Goal: Task Accomplishment & Management: Complete application form

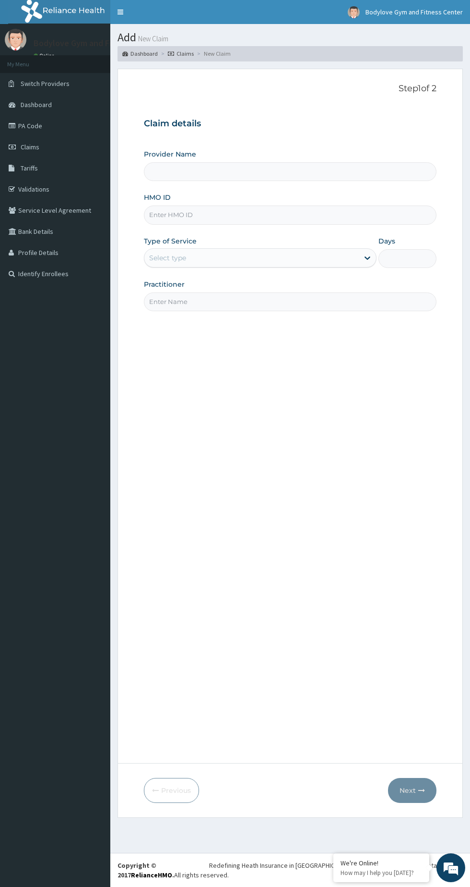
type input "Bodylove Gym and Fitness Center"
type input "1"
click at [166, 215] on input "HMO ID" at bounding box center [290, 214] width 293 height 19
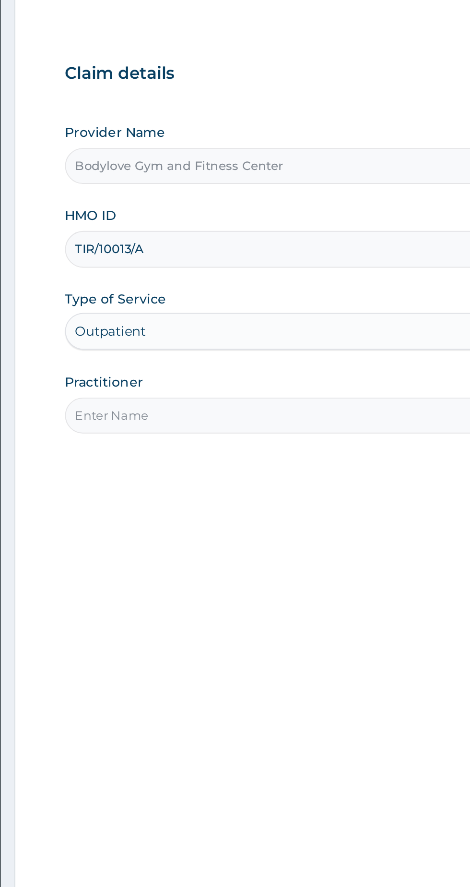
type input "TIR/10013/A"
click at [160, 302] on input "Practitioner" at bounding box center [290, 301] width 293 height 19
type input "ISAIAH DUNKWU"
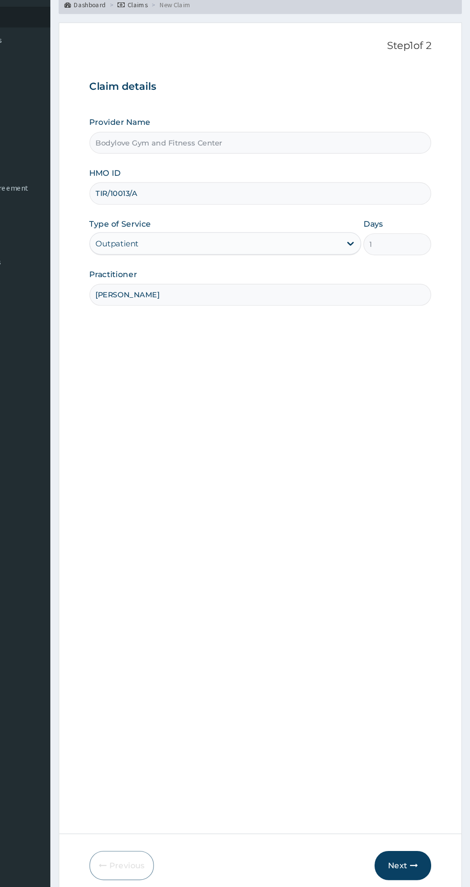
click at [422, 778] on button "Next" at bounding box center [412, 790] width 48 height 25
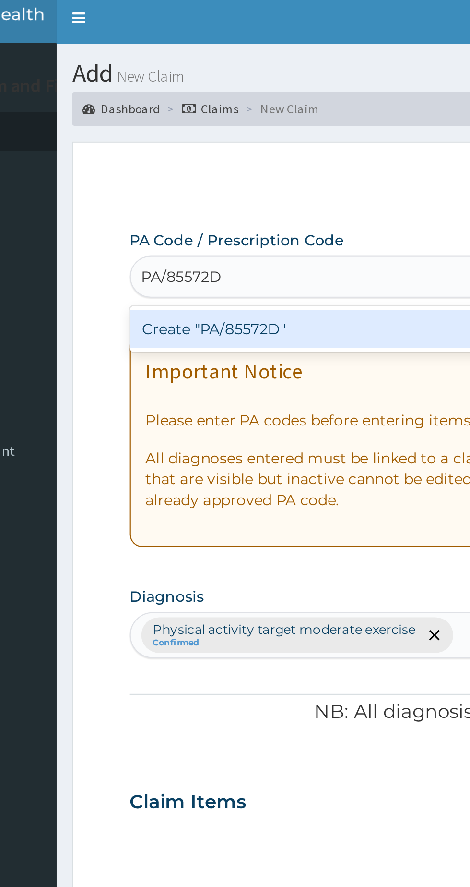
click at [155, 147] on div "Create "PA/85572D"" at bounding box center [241, 154] width 194 height 17
type input "PA/85572D"
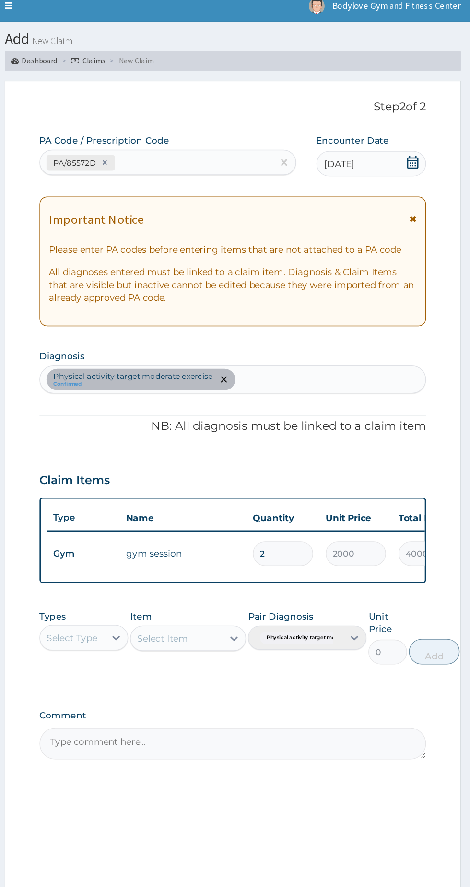
click at [335, 423] on input "2" at bounding box center [329, 426] width 46 height 19
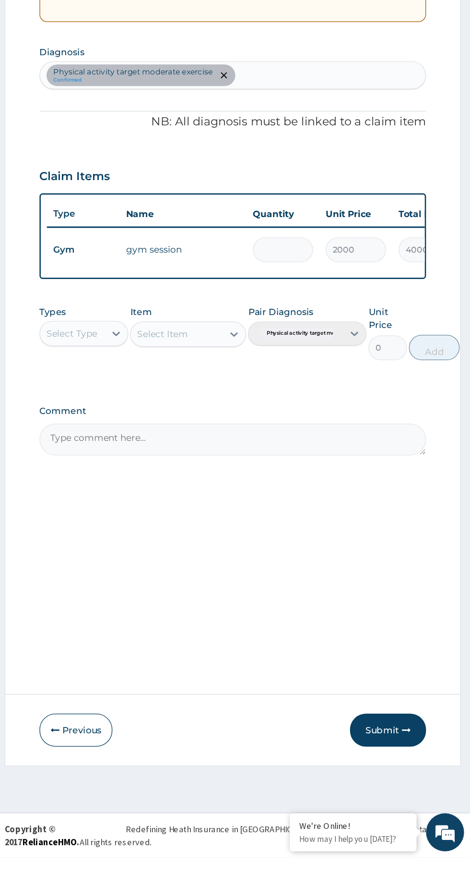
type input "0.00"
type input "1"
type input "2000.00"
type input "1"
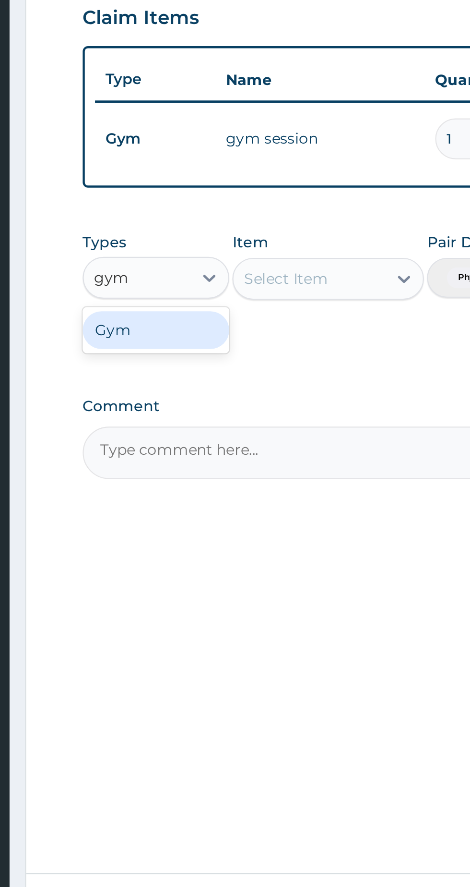
click at [152, 509] on div "Gym" at bounding box center [177, 514] width 67 height 17
type input "gym"
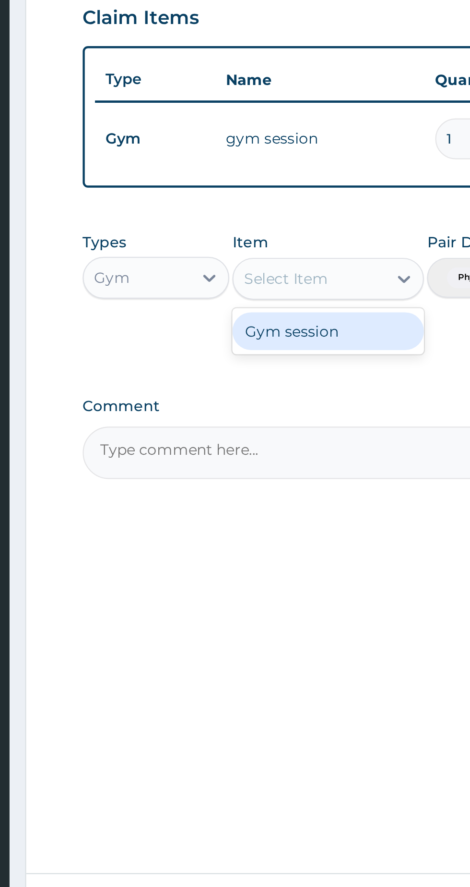
click at [221, 518] on div "Gym session" at bounding box center [257, 514] width 88 height 17
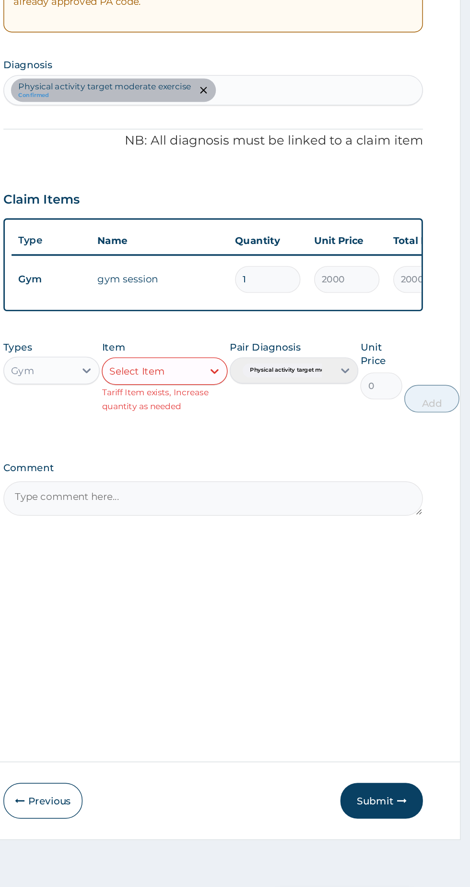
click at [411, 784] on button "Submit" at bounding box center [408, 790] width 58 height 25
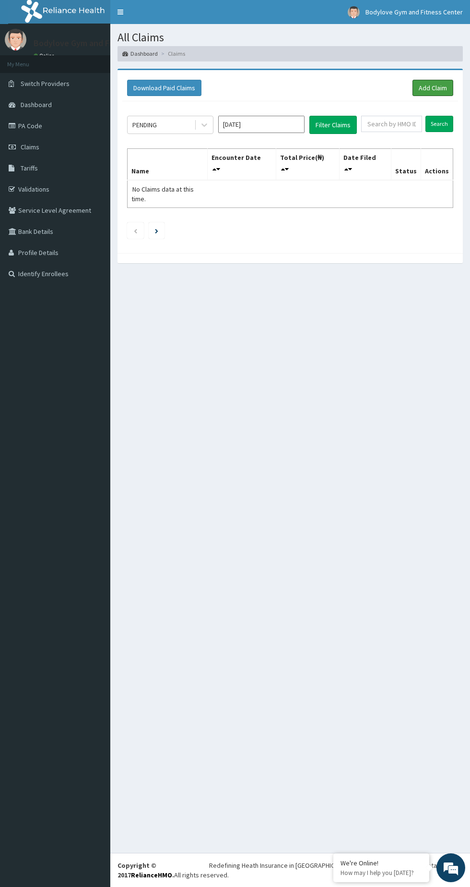
click at [423, 85] on link "Add Claim" at bounding box center [433, 88] width 41 height 16
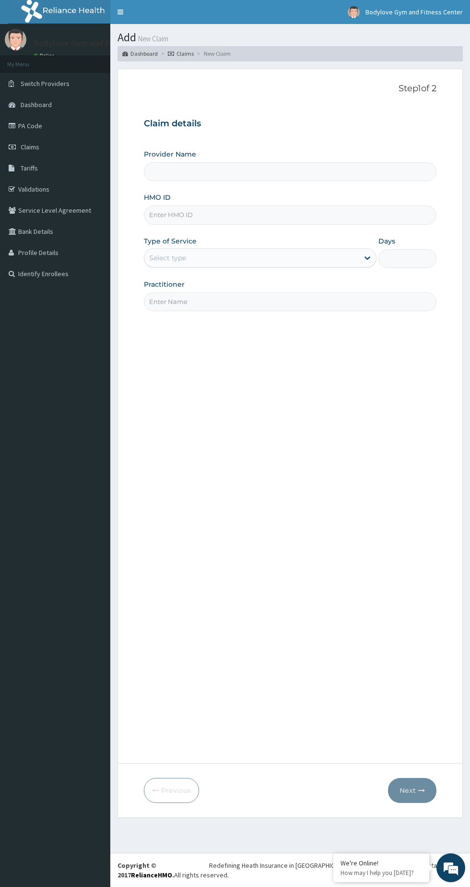
type input "Bodylove Gym and Fitness Center"
type input "1"
click at [286, 301] on input "Practitioner" at bounding box center [290, 301] width 293 height 19
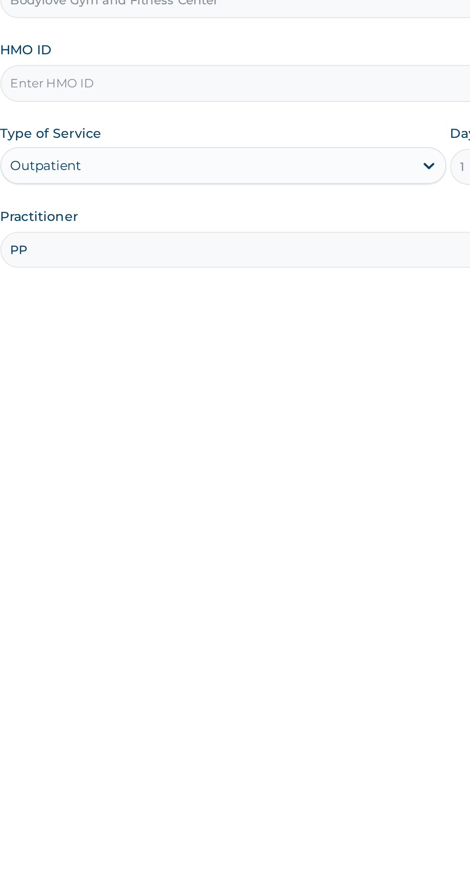
type input "P"
click at [324, 214] on input "HMO ID" at bounding box center [290, 214] width 293 height 19
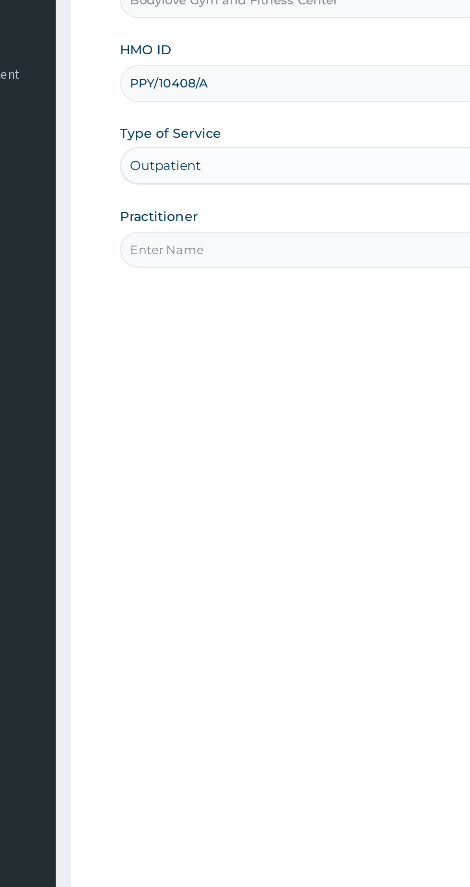
type input "PPY/10408/A"
click at [267, 300] on input "Practitioner" at bounding box center [290, 301] width 293 height 19
click at [156, 301] on input "Lilian" at bounding box center [290, 301] width 293 height 19
click at [239, 300] on input "Lillian" at bounding box center [290, 301] width 293 height 19
click at [237, 300] on input "Lillian" at bounding box center [290, 301] width 293 height 19
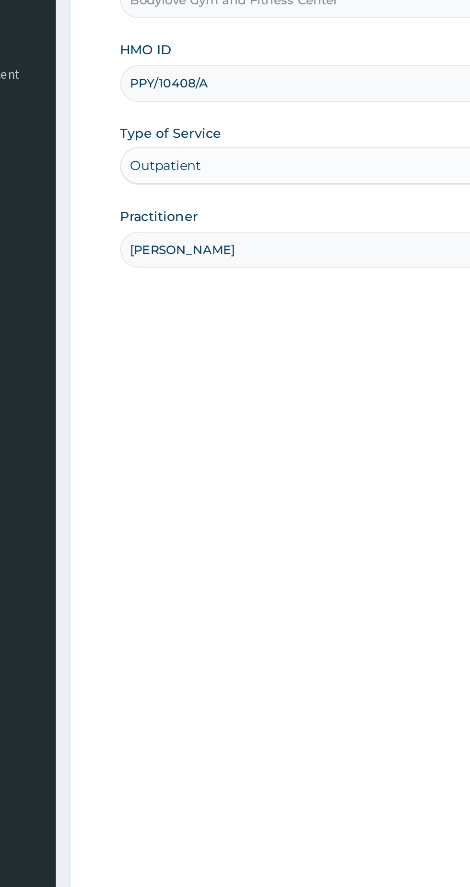
type input "Lillian Ugoagha"
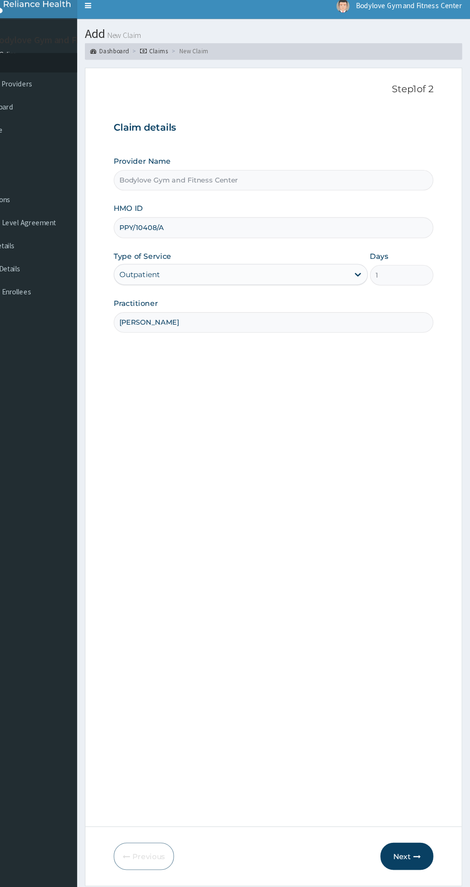
click at [422, 790] on icon "button" at bounding box center [422, 790] width 7 height 7
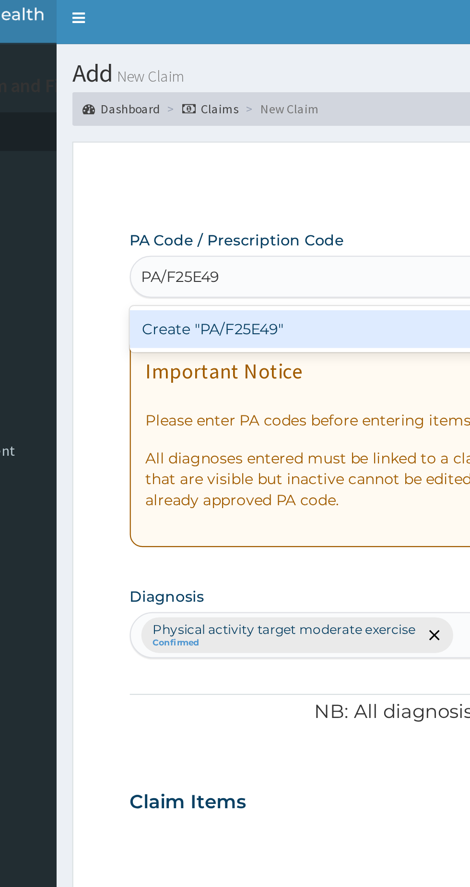
click at [233, 155] on div "Create "PA/F25E49"" at bounding box center [241, 154] width 194 height 17
type input "PA/F25E49"
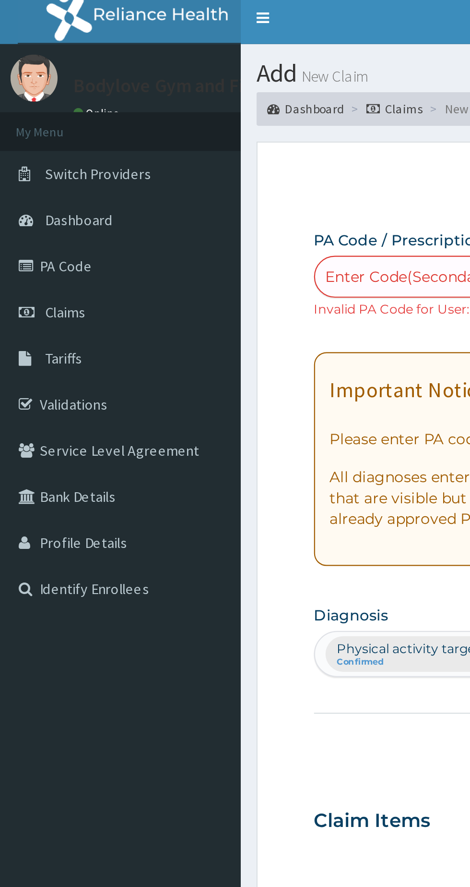
click at [60, 131] on link "PA Code" at bounding box center [55, 125] width 110 height 21
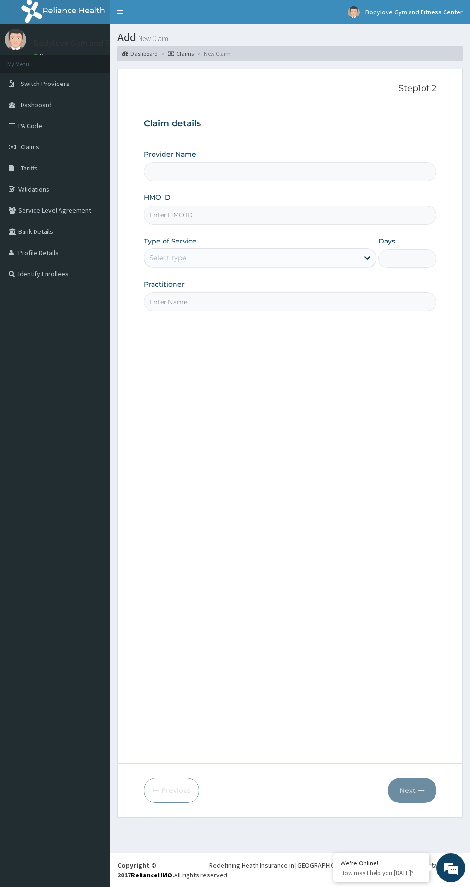
click at [275, 218] on input "HMO ID" at bounding box center [290, 214] width 293 height 19
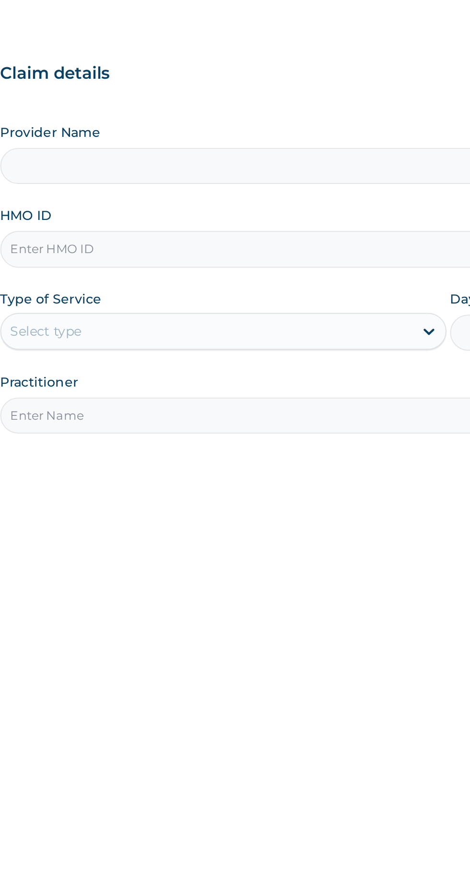
type input "Bodylove Gym and Fitness Center"
type input "1"
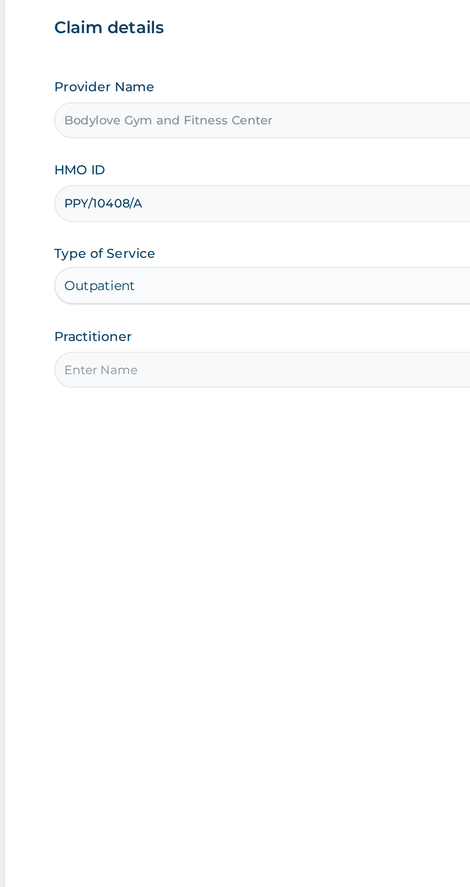
type input "PPY/10408/A"
click at [274, 301] on input "Practitioner" at bounding box center [290, 301] width 293 height 19
type input "Lillian Ugoagha"
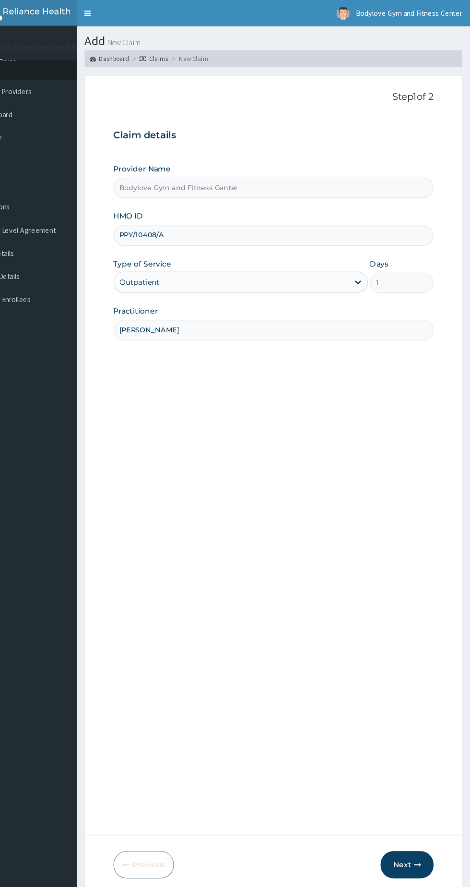
click at [422, 790] on icon "button" at bounding box center [422, 790] width 7 height 7
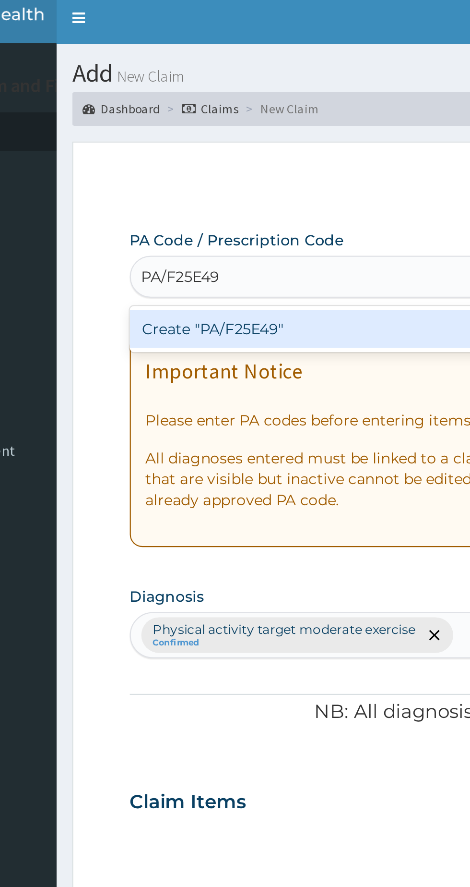
click at [239, 155] on div "Create "PA/F25E49"" at bounding box center [241, 154] width 194 height 17
type input "PA/F25E49"
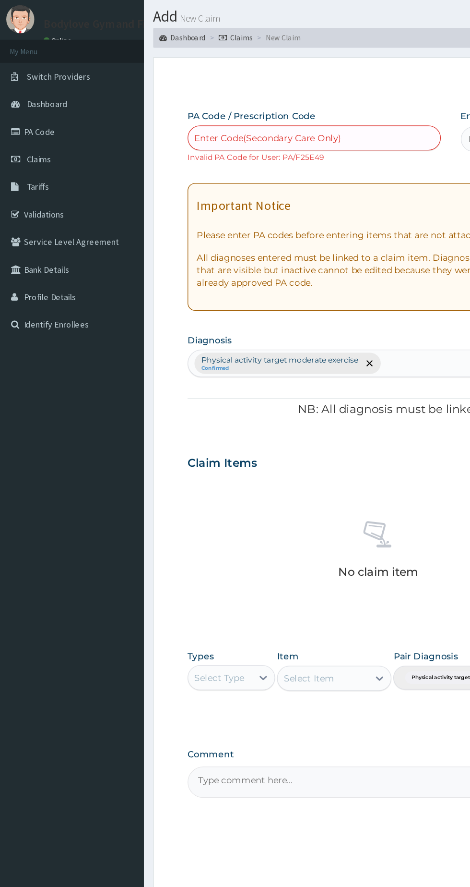
click at [58, 131] on link "PA Code" at bounding box center [55, 125] width 110 height 21
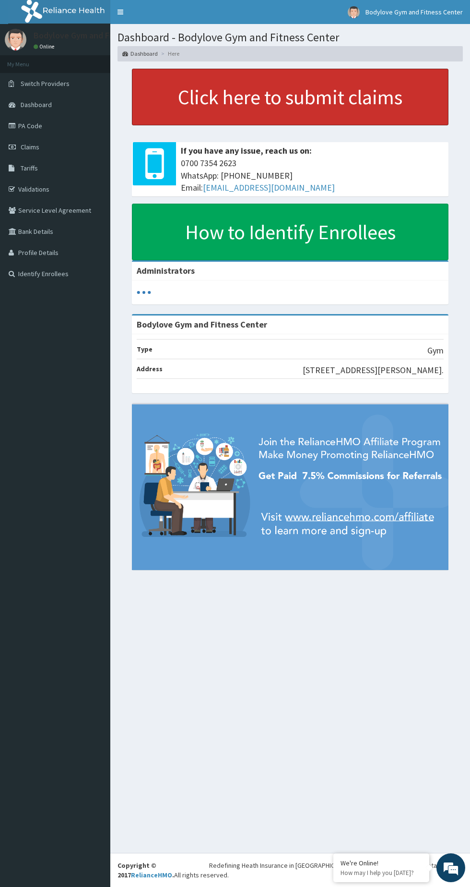
click at [229, 93] on link "Click here to submit claims" at bounding box center [290, 97] width 317 height 57
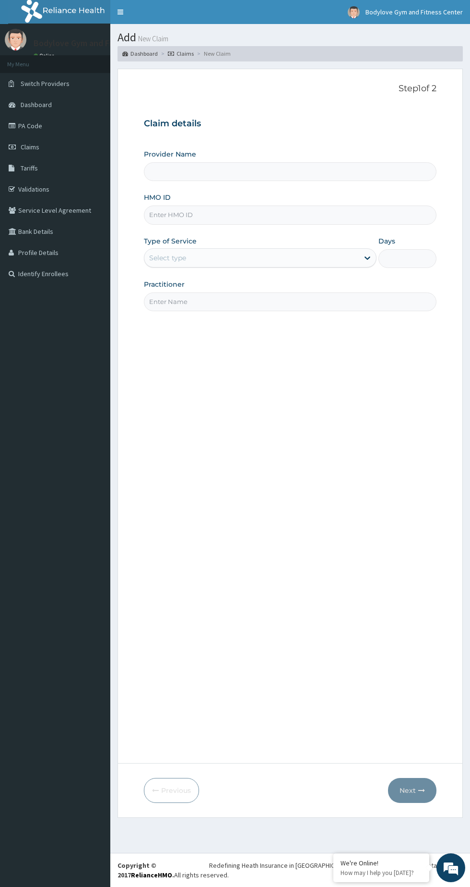
type input "Bodylove Gym and Fitness Center"
type input "1"
click at [169, 217] on input "HMO ID" at bounding box center [290, 214] width 293 height 19
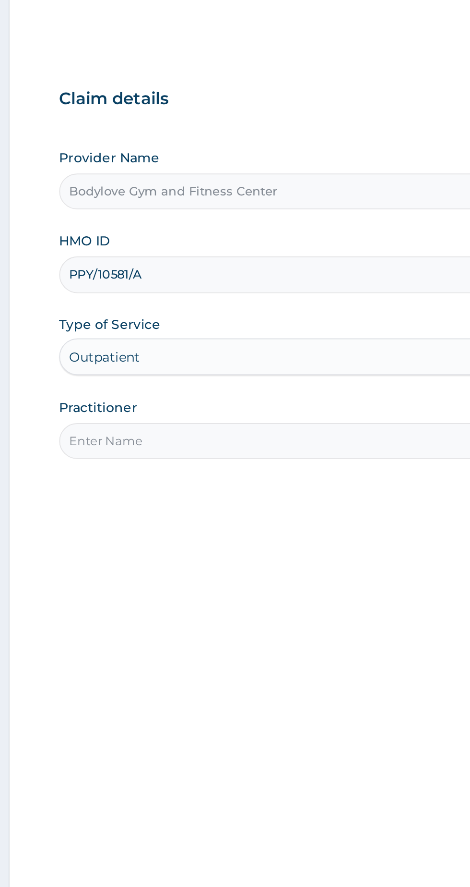
type input "PPY/10581/A"
click at [163, 304] on input "Practitioner" at bounding box center [290, 301] width 293 height 19
type input "Ruth Edem-Orok"
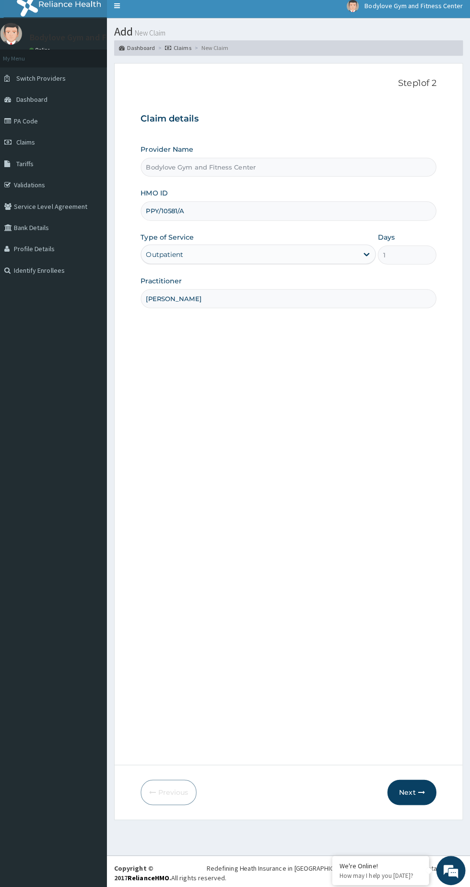
click at [412, 779] on button "Next" at bounding box center [412, 790] width 48 height 25
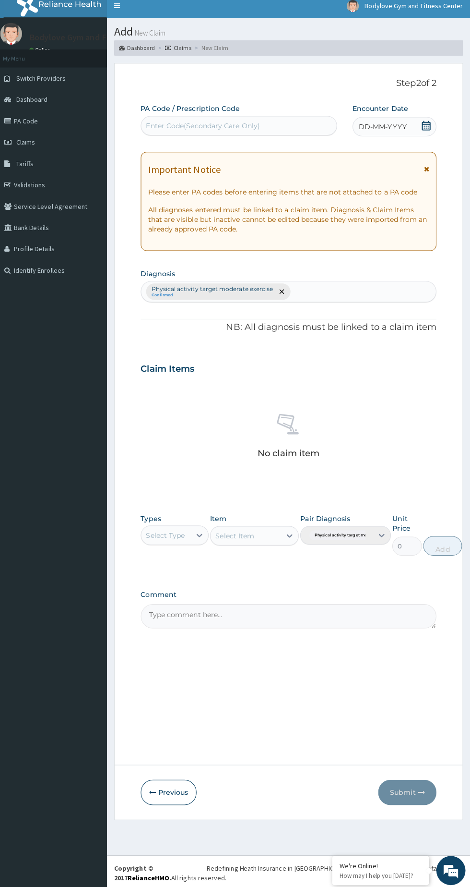
click at [389, 132] on span "DD-MM-YYYY" at bounding box center [384, 132] width 48 height 10
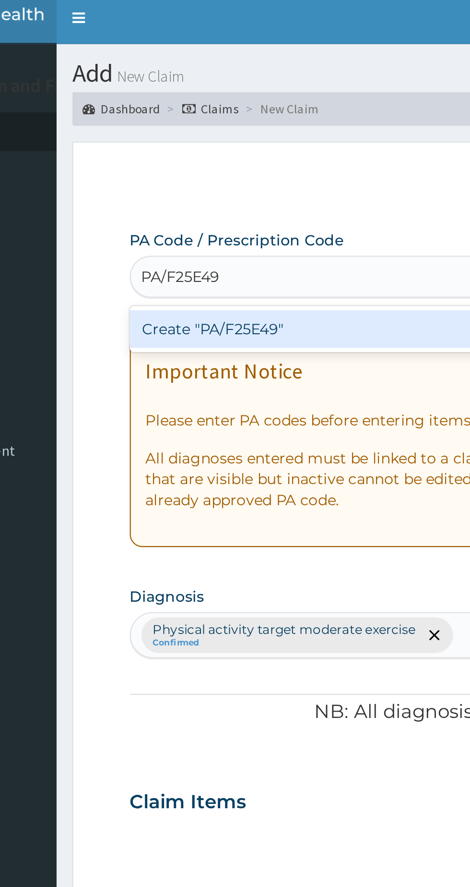
click at [170, 155] on div "Create "PA/F25E49"" at bounding box center [241, 154] width 194 height 17
type input "PA/F25E49"
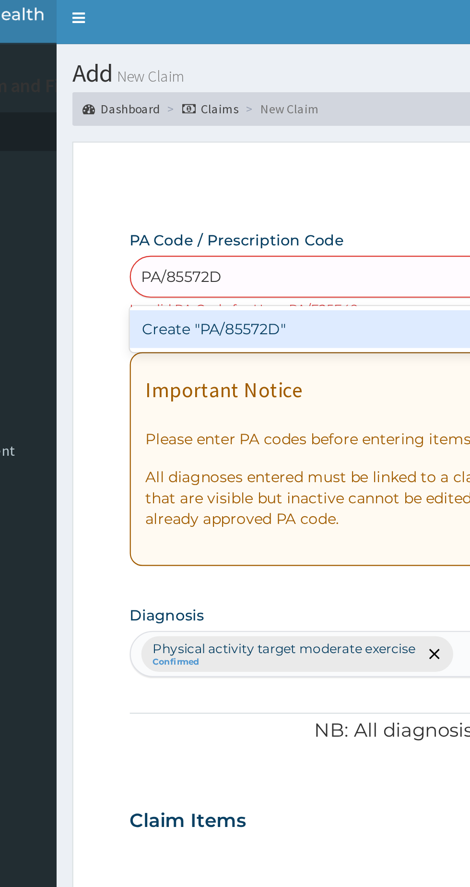
click at [159, 158] on div "Create "PA/85572D"" at bounding box center [241, 154] width 194 height 17
type input "PA/85572D"
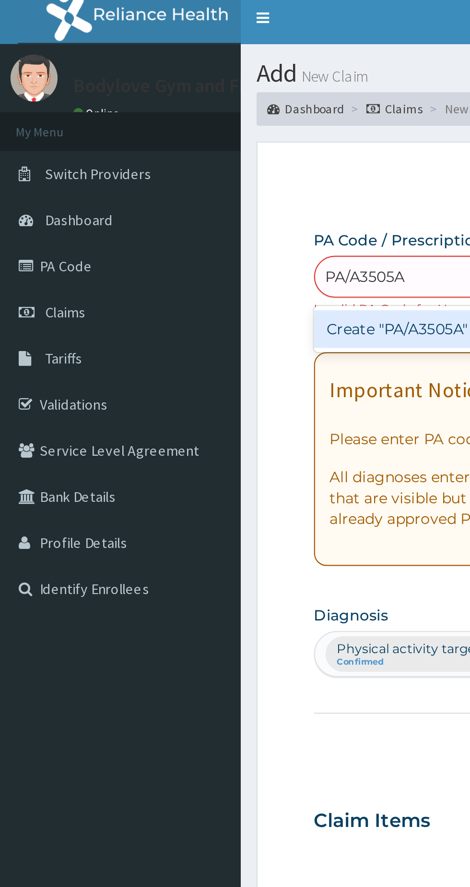
click at [150, 149] on div "Create "PA/A3505A"" at bounding box center [241, 154] width 194 height 17
type input "PA/A3505A"
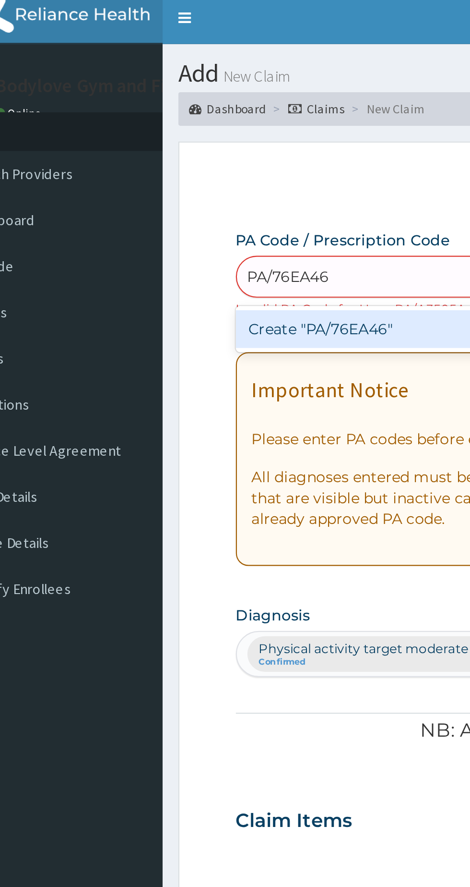
click at [221, 156] on div "Create "PA/76EA46"" at bounding box center [241, 154] width 194 height 17
type input "PA/76EA46"
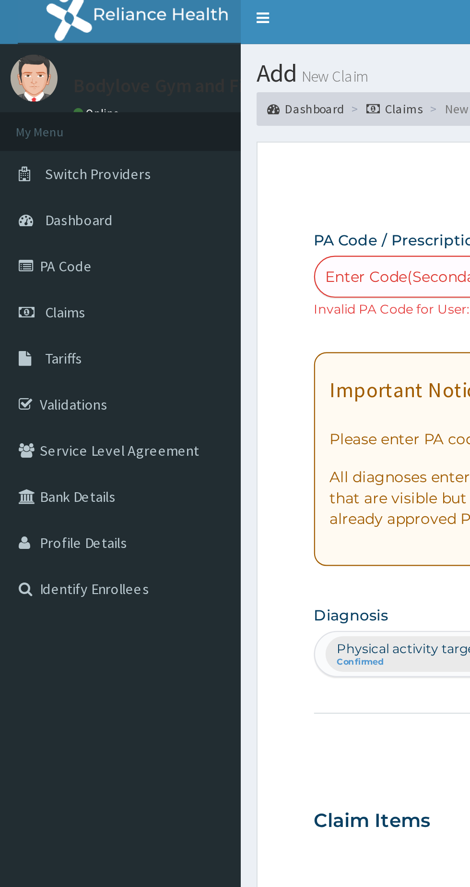
click at [21, 124] on link "PA Code" at bounding box center [55, 125] width 110 height 21
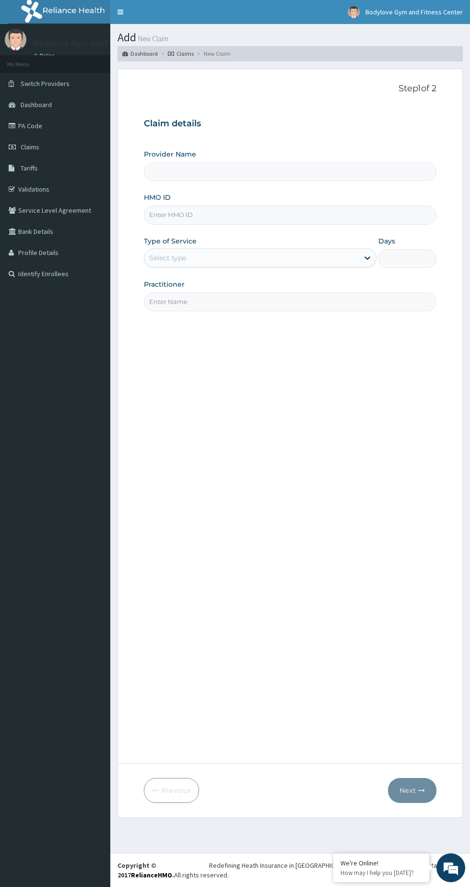
click at [168, 215] on input "HMO ID" at bounding box center [290, 214] width 293 height 19
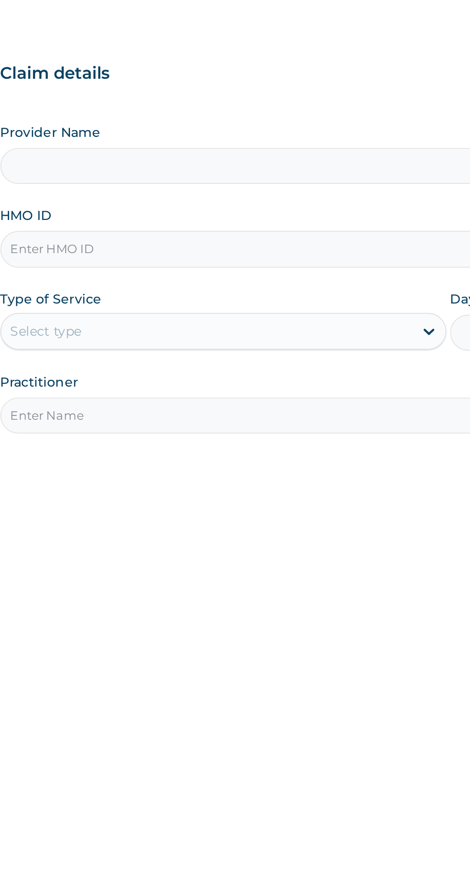
type input "Bodylove Gym and Fitness Center"
type input "1"
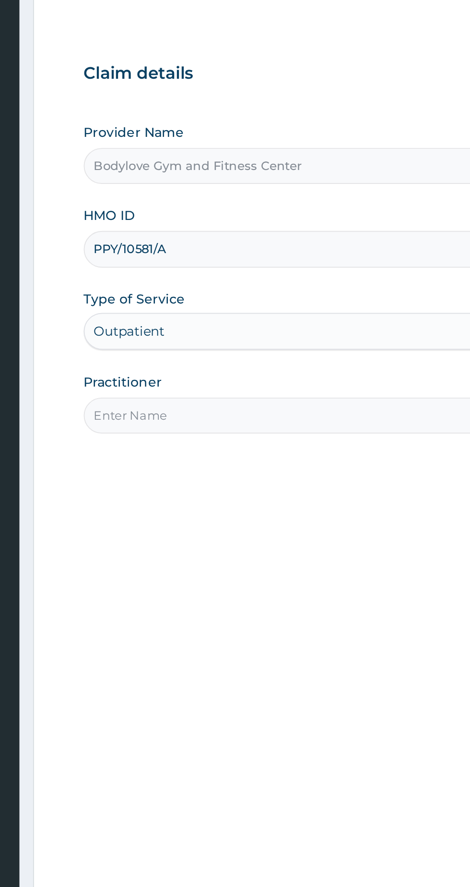
type input "PPY/10581/A"
click at [161, 298] on input "Practitioner" at bounding box center [290, 301] width 293 height 19
click at [174, 303] on input "Er" at bounding box center [290, 301] width 293 height 19
type input "E"
type input "Ruth Edem-Orok"
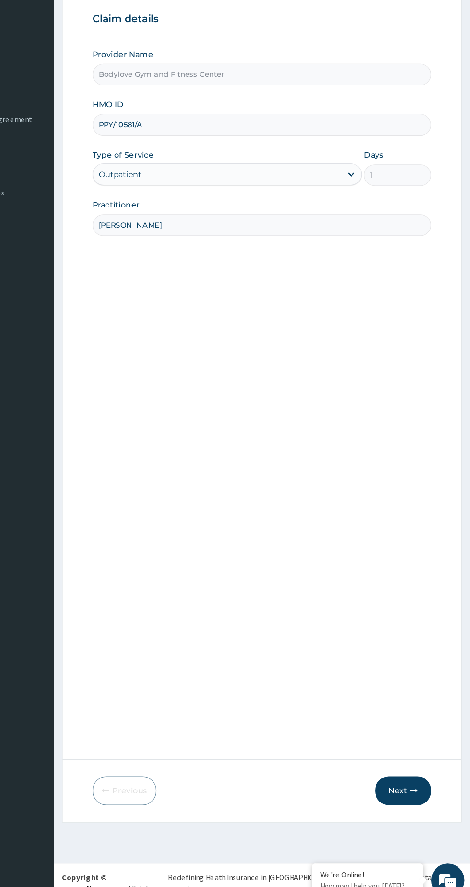
click at [422, 790] on icon "button" at bounding box center [422, 790] width 7 height 7
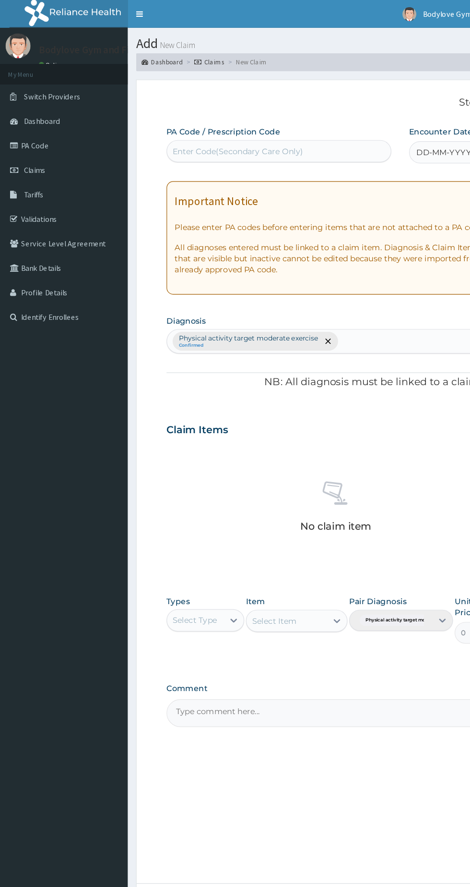
click at [17, 128] on icon at bounding box center [14, 125] width 10 height 7
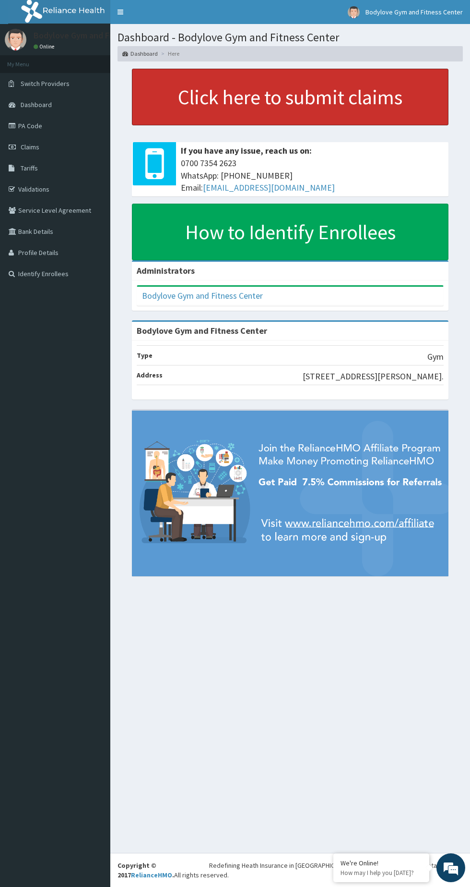
click at [210, 104] on link "Click here to submit claims" at bounding box center [290, 97] width 317 height 57
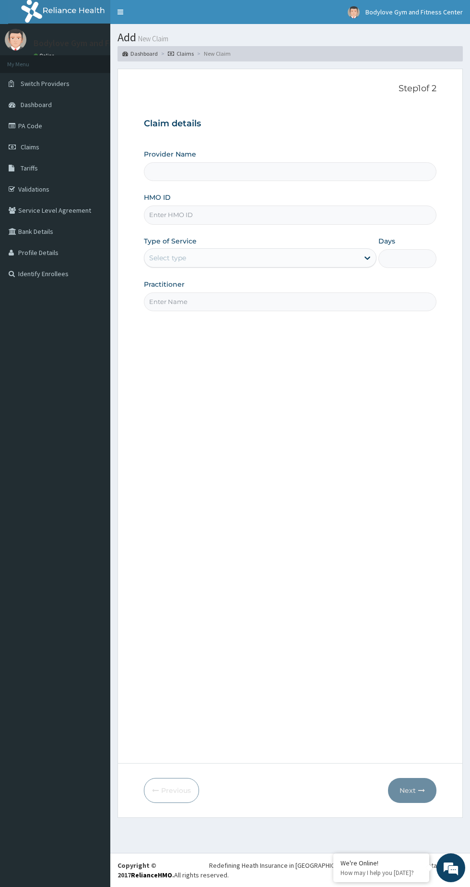
click at [164, 216] on input "HMO ID" at bounding box center [290, 214] width 293 height 19
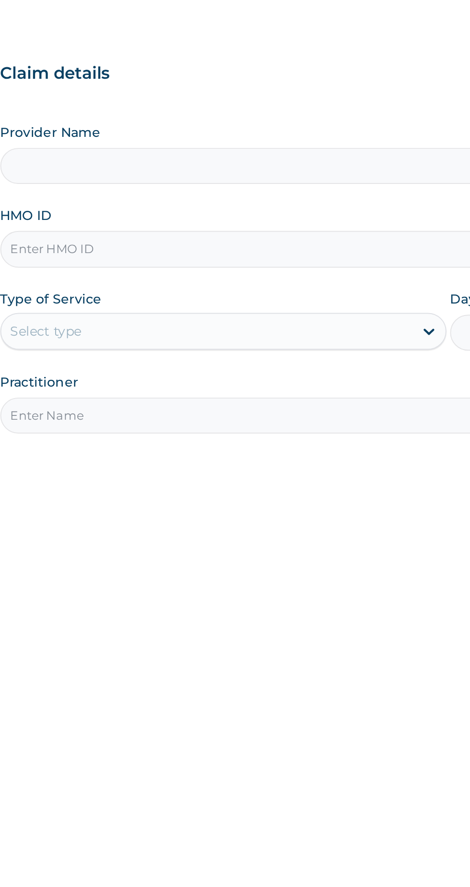
type input "Bodylove Gym and Fitness Center"
type input "1"
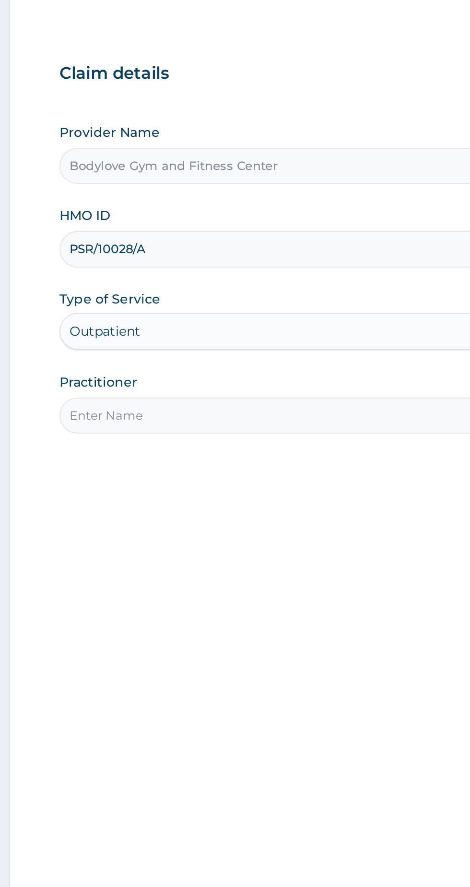
type input "PSR/10028/A"
click at [158, 297] on input "Practitioner" at bounding box center [290, 301] width 293 height 19
type input "Oluwadamilola Ajepe"
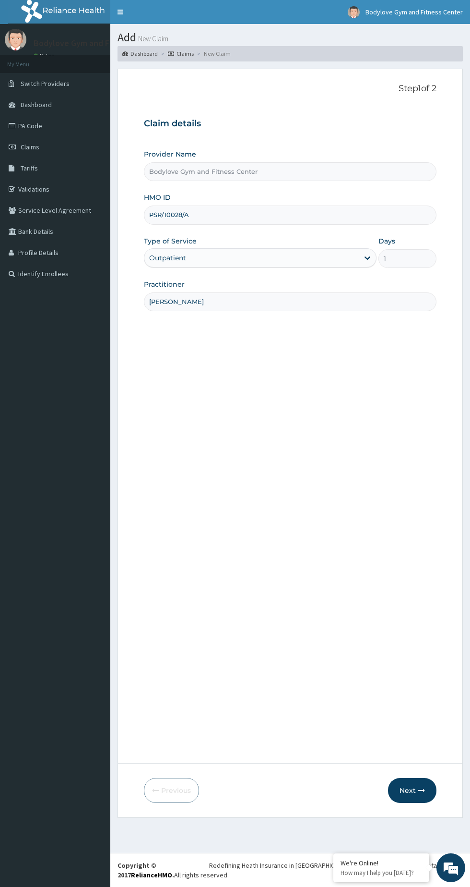
click at [408, 790] on button "Next" at bounding box center [412, 790] width 48 height 25
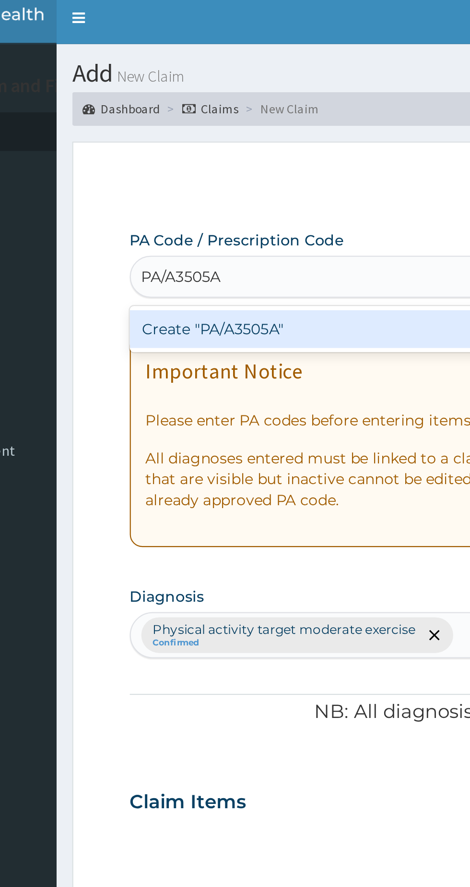
click at [162, 156] on div "Create "PA/A3505A"" at bounding box center [241, 154] width 194 height 17
type input "PA/A3505A"
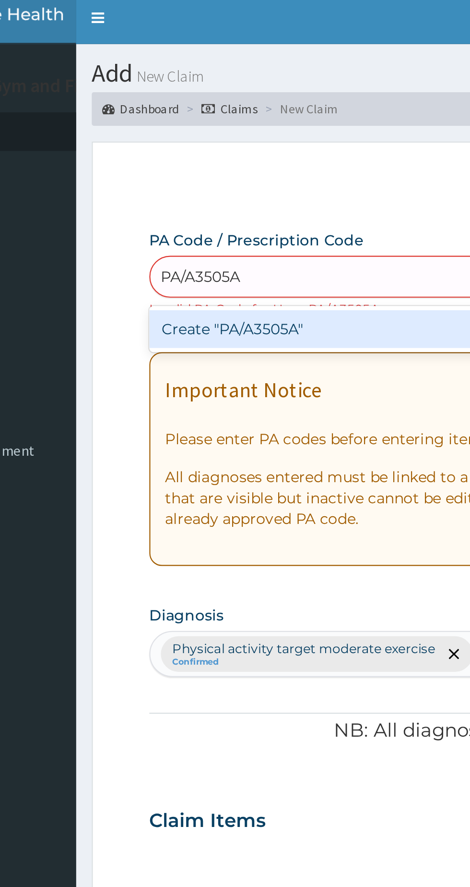
click at [217, 160] on div "Create "PA/A3505A"" at bounding box center [241, 154] width 194 height 17
type input "PA/A3505A"
click at [222, 153] on div "Create "PA/76EA46"" at bounding box center [241, 154] width 194 height 17
type input "PA/76EA46"
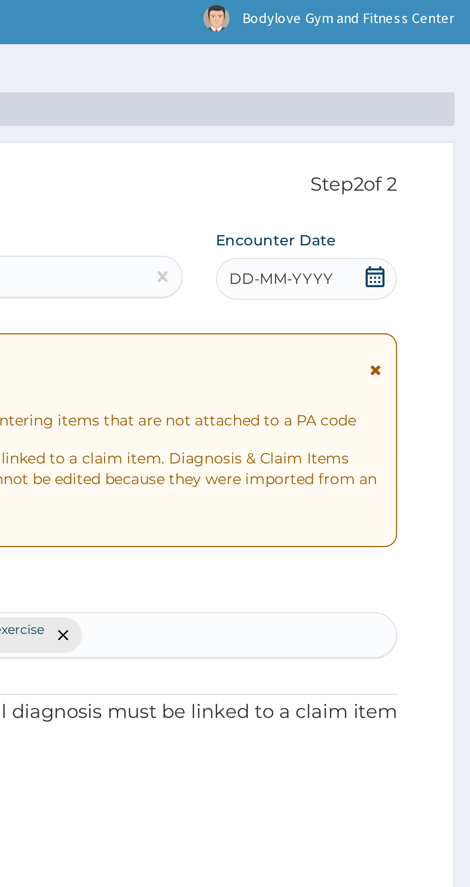
click at [406, 140] on div "DD-MM-YYYY" at bounding box center [395, 131] width 83 height 19
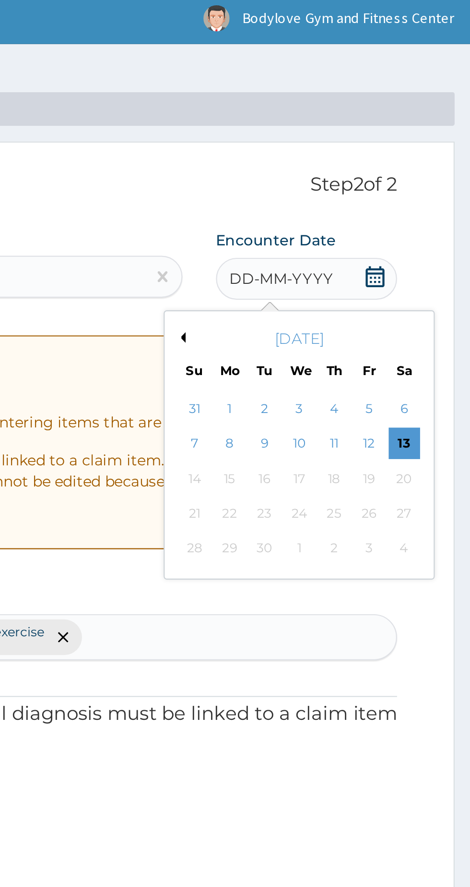
click at [441, 205] on div "13" at bounding box center [440, 207] width 14 height 14
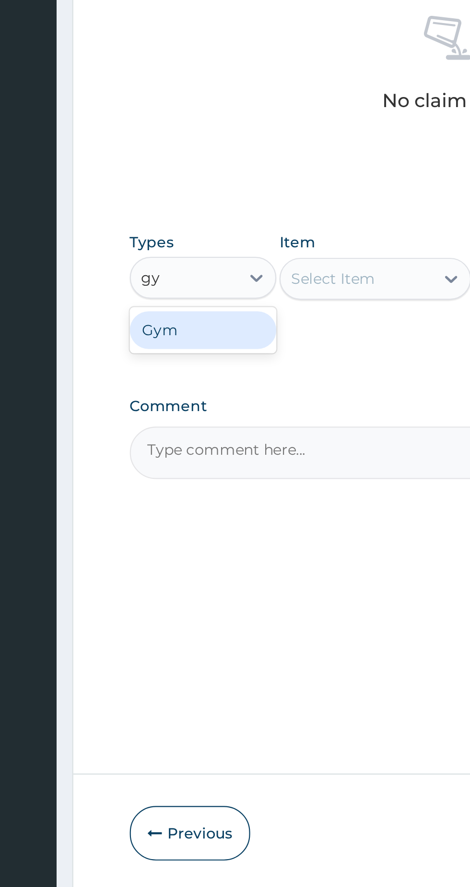
click at [203, 558] on div "Gym" at bounding box center [177, 559] width 67 height 17
type input "gy"
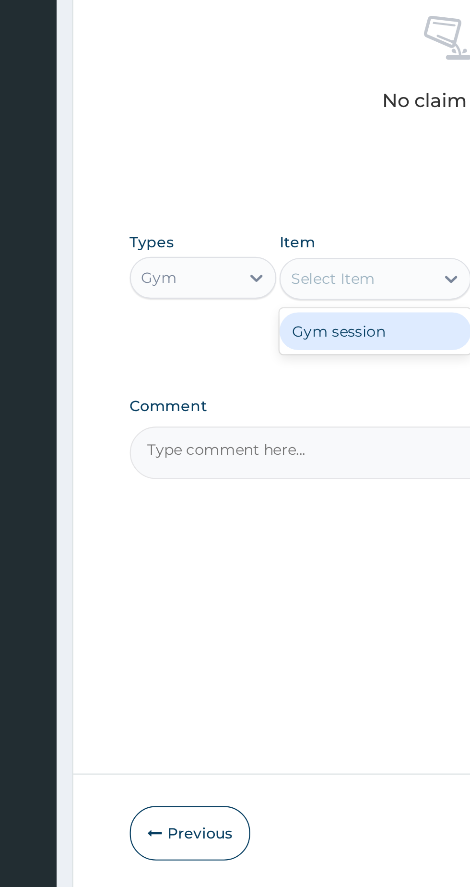
click at [263, 560] on div "Gym session" at bounding box center [257, 560] width 88 height 17
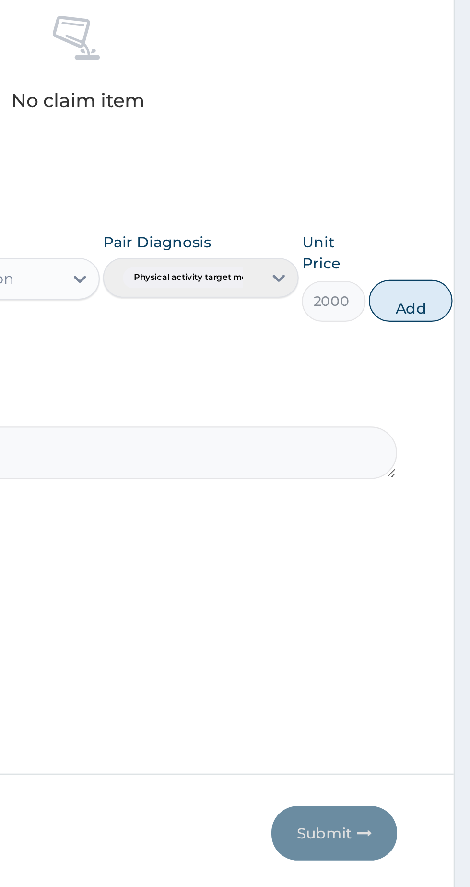
click at [454, 541] on button "Add" at bounding box center [443, 546] width 38 height 19
type input "0"
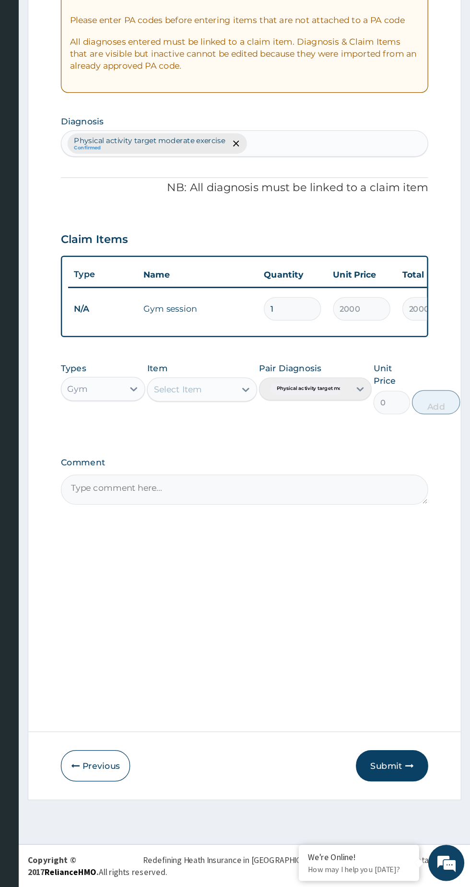
click at [412, 787] on button "Submit" at bounding box center [408, 790] width 58 height 25
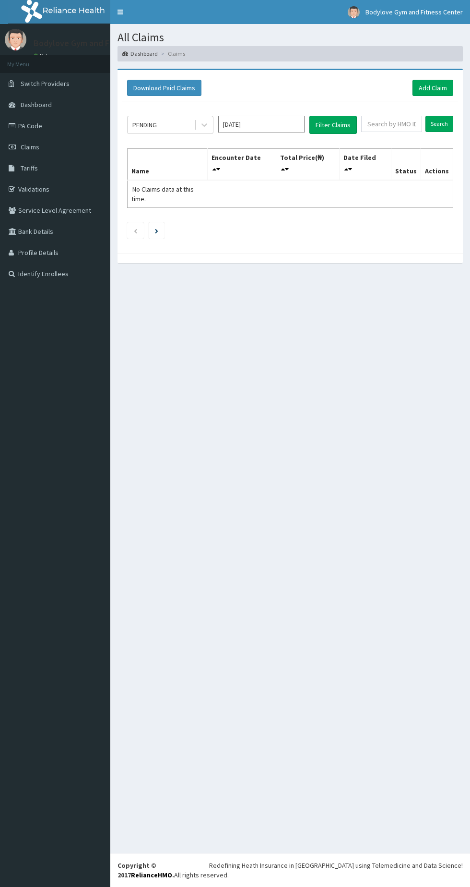
click at [12, 125] on icon at bounding box center [14, 125] width 10 height 7
